Goal: Unclear

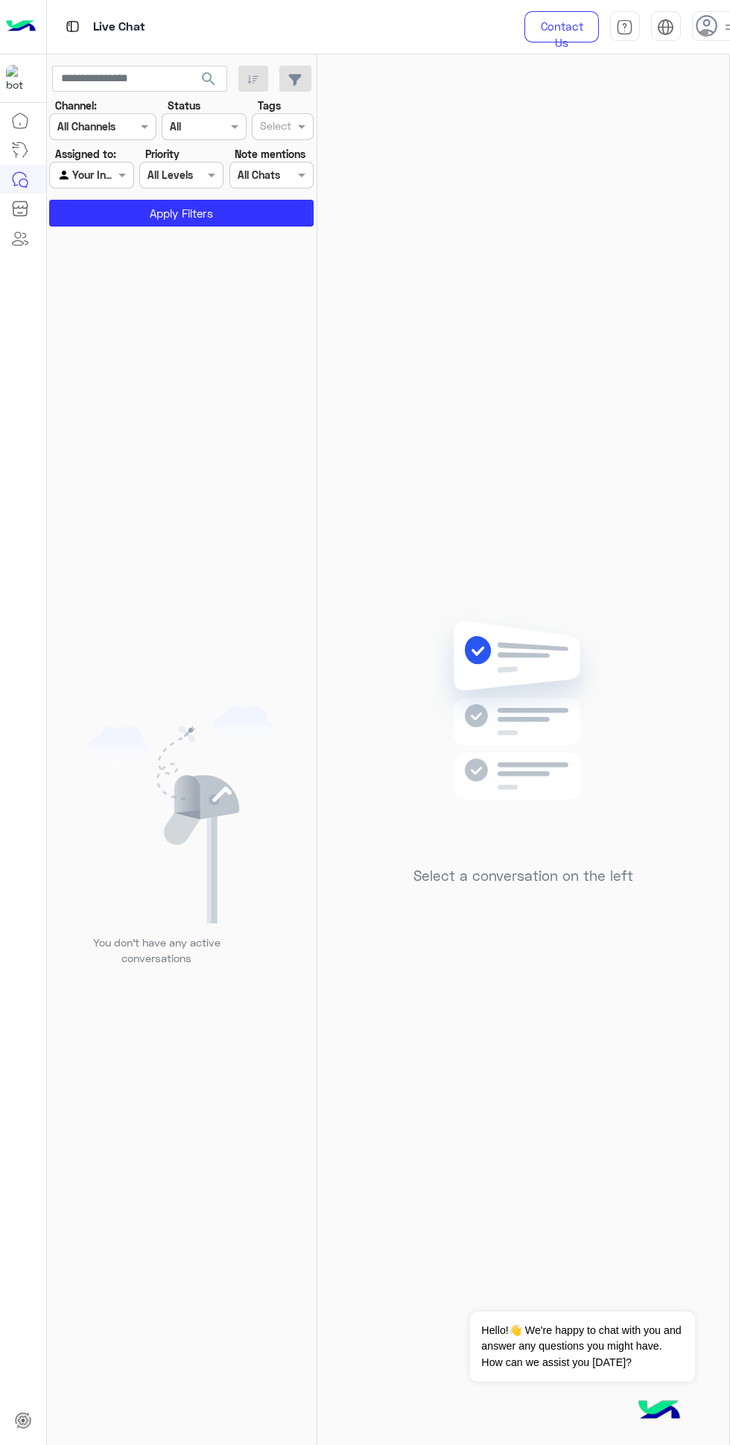
click at [714, 28] on icon at bounding box center [707, 26] width 22 height 22
click at [704, 32] on span at bounding box center [703, 31] width 7 height 7
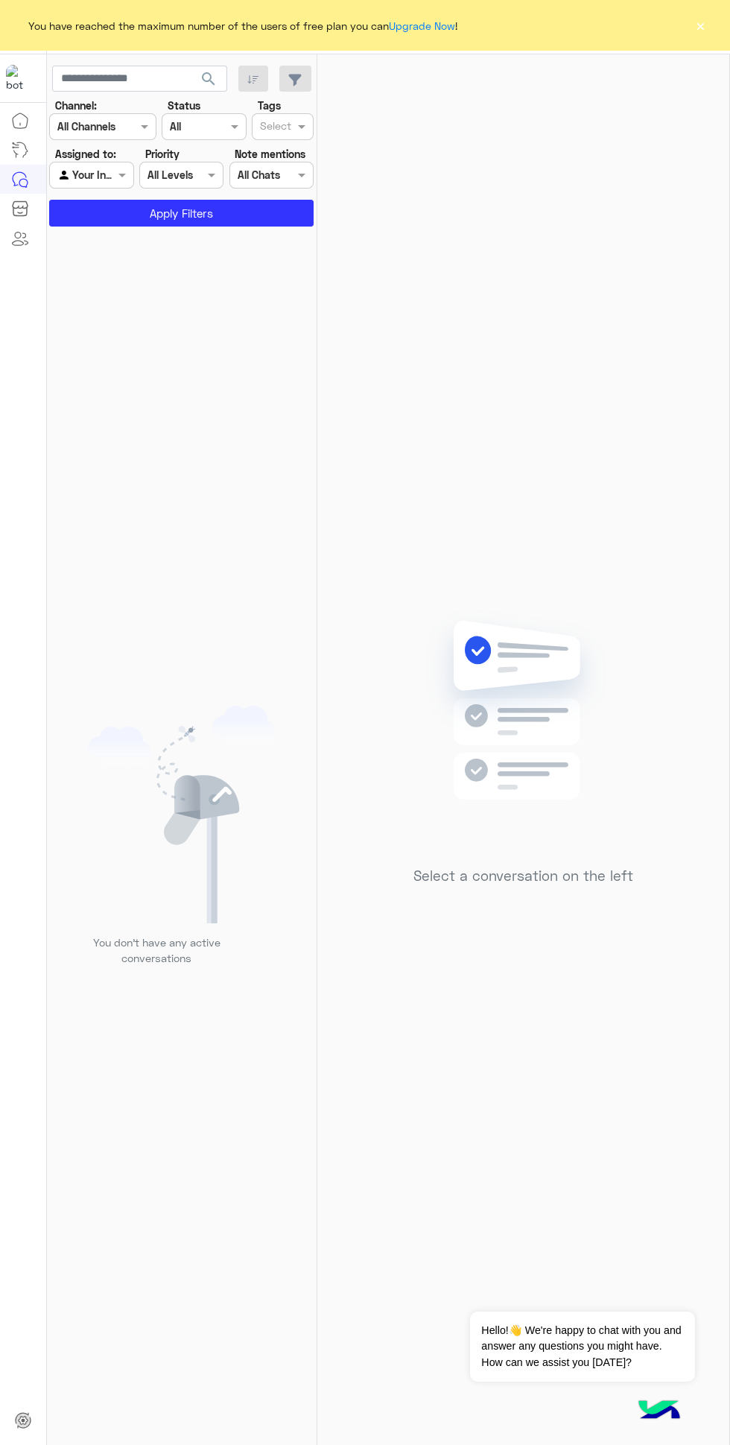
click at [705, 33] on button "×" at bounding box center [700, 25] width 15 height 15
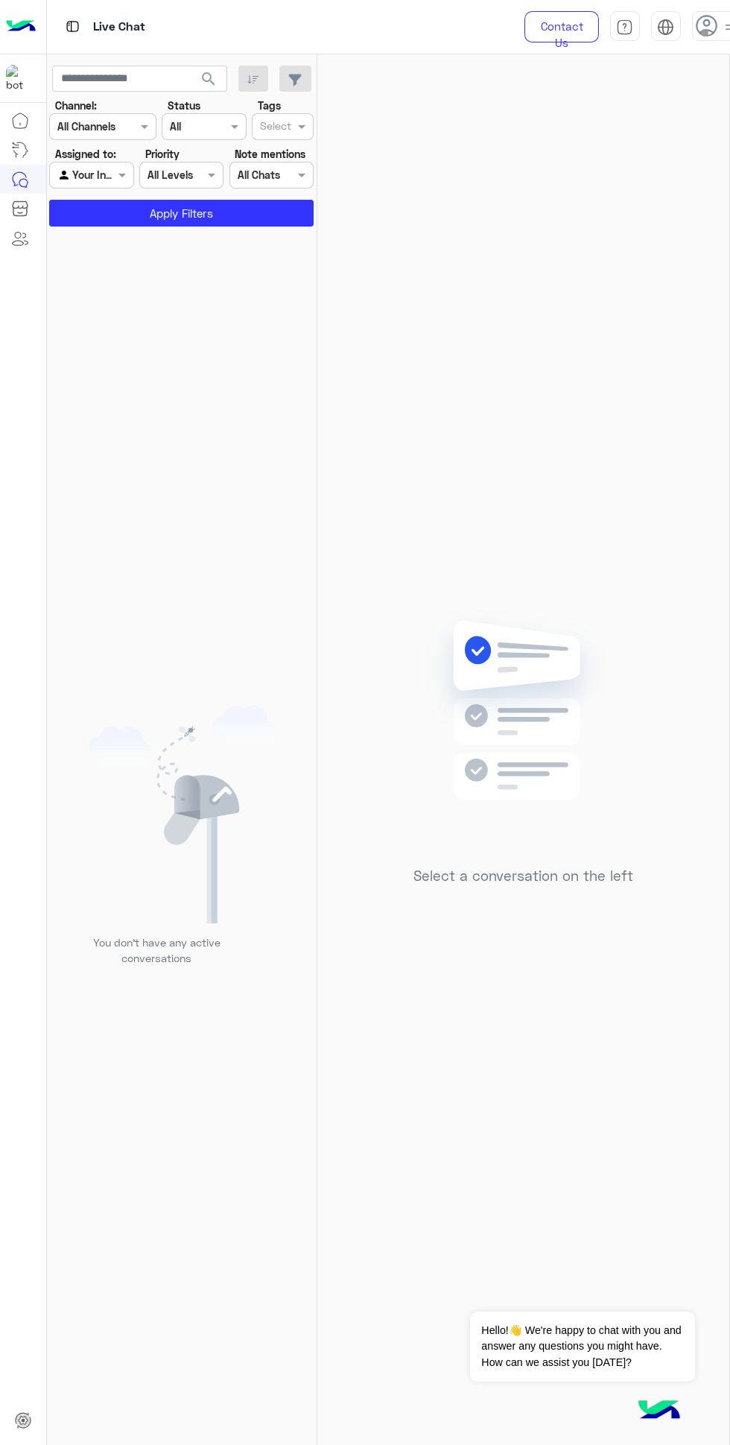
click at [704, 32] on span at bounding box center [704, 32] width 7 height 7
click at [706, 96] on div "Mahytaab Amr [EMAIL_ADDRESS][DOMAIN_NAME]" at bounding box center [625, 72] width 185 height 55
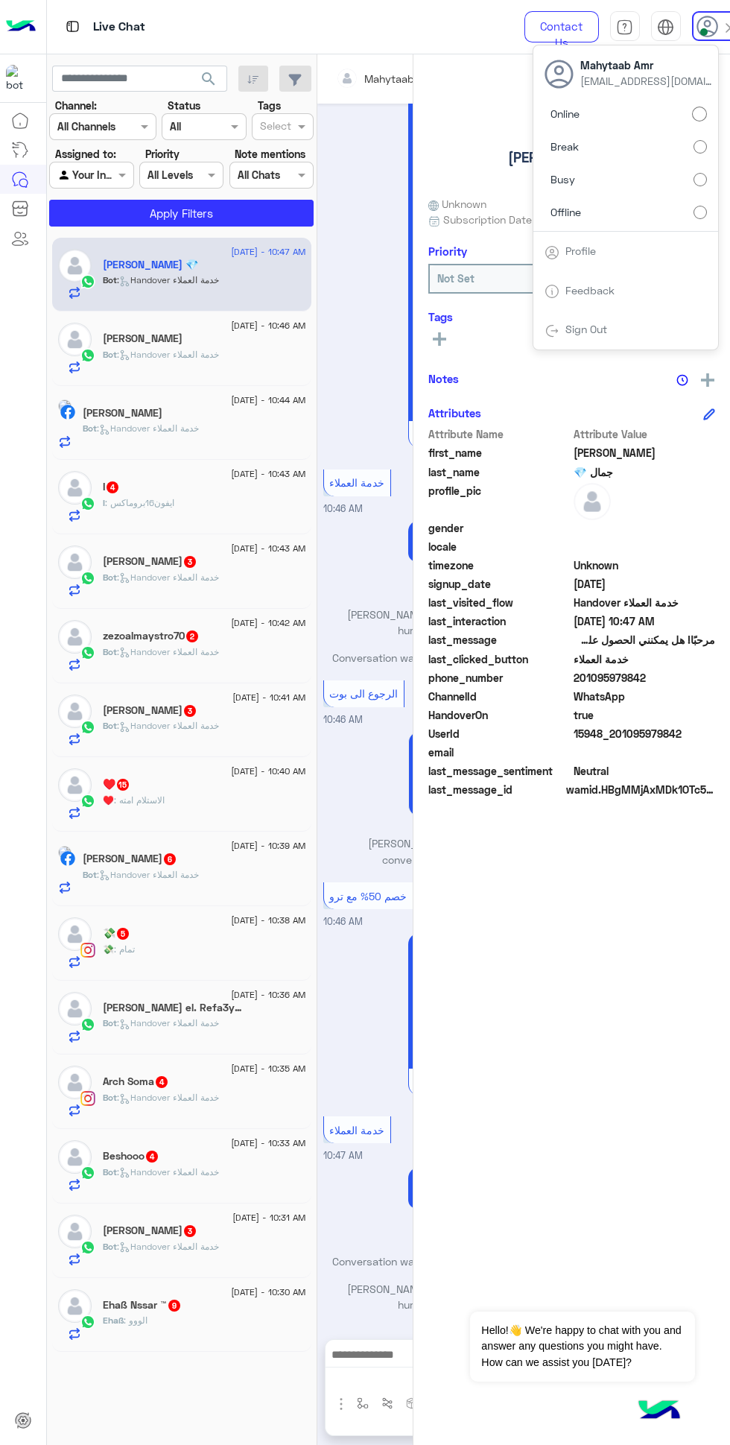
scroll to position [1993, 0]
